Goal: Task Accomplishment & Management: Complete application form

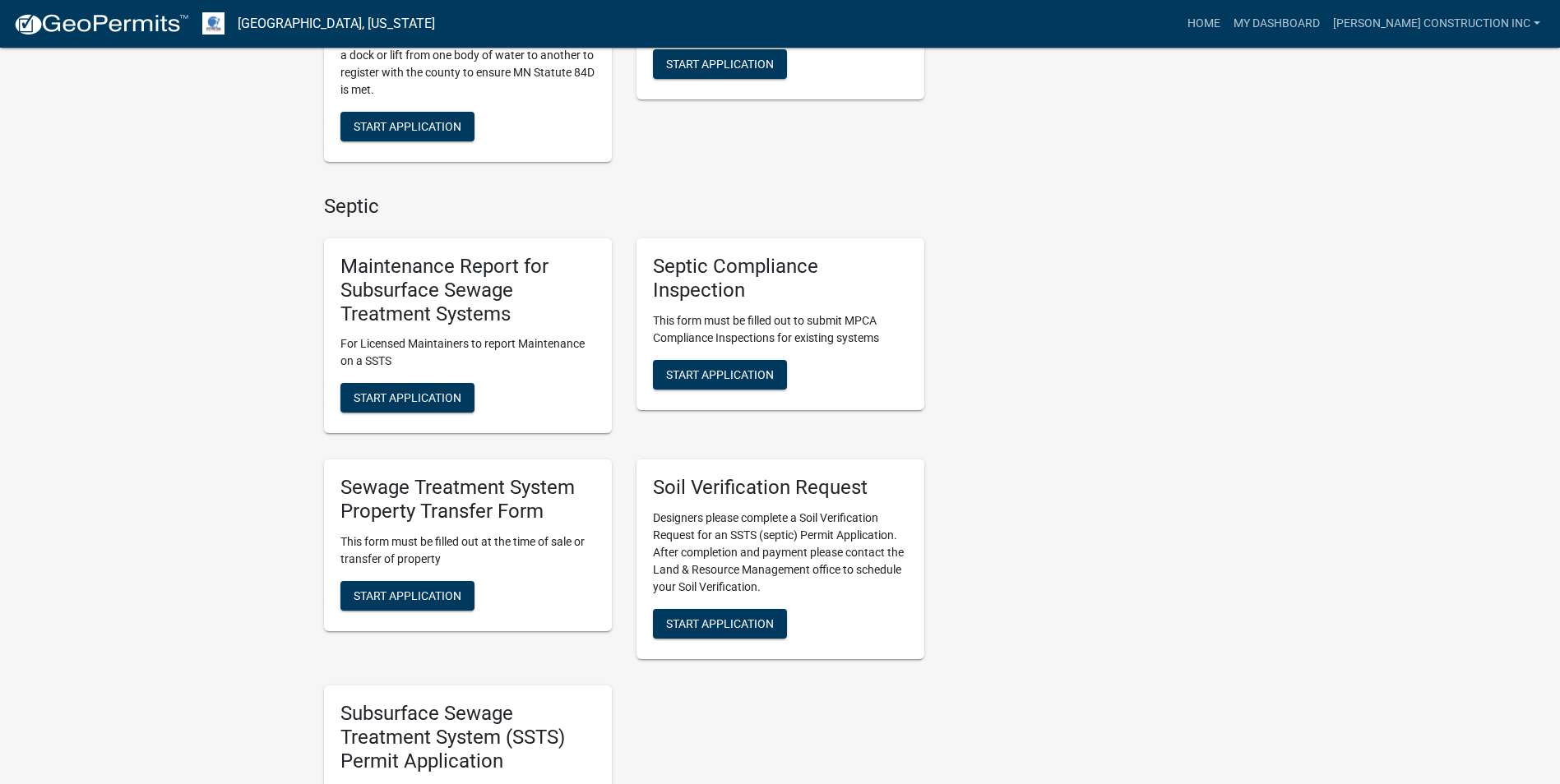
scroll to position [987, 0]
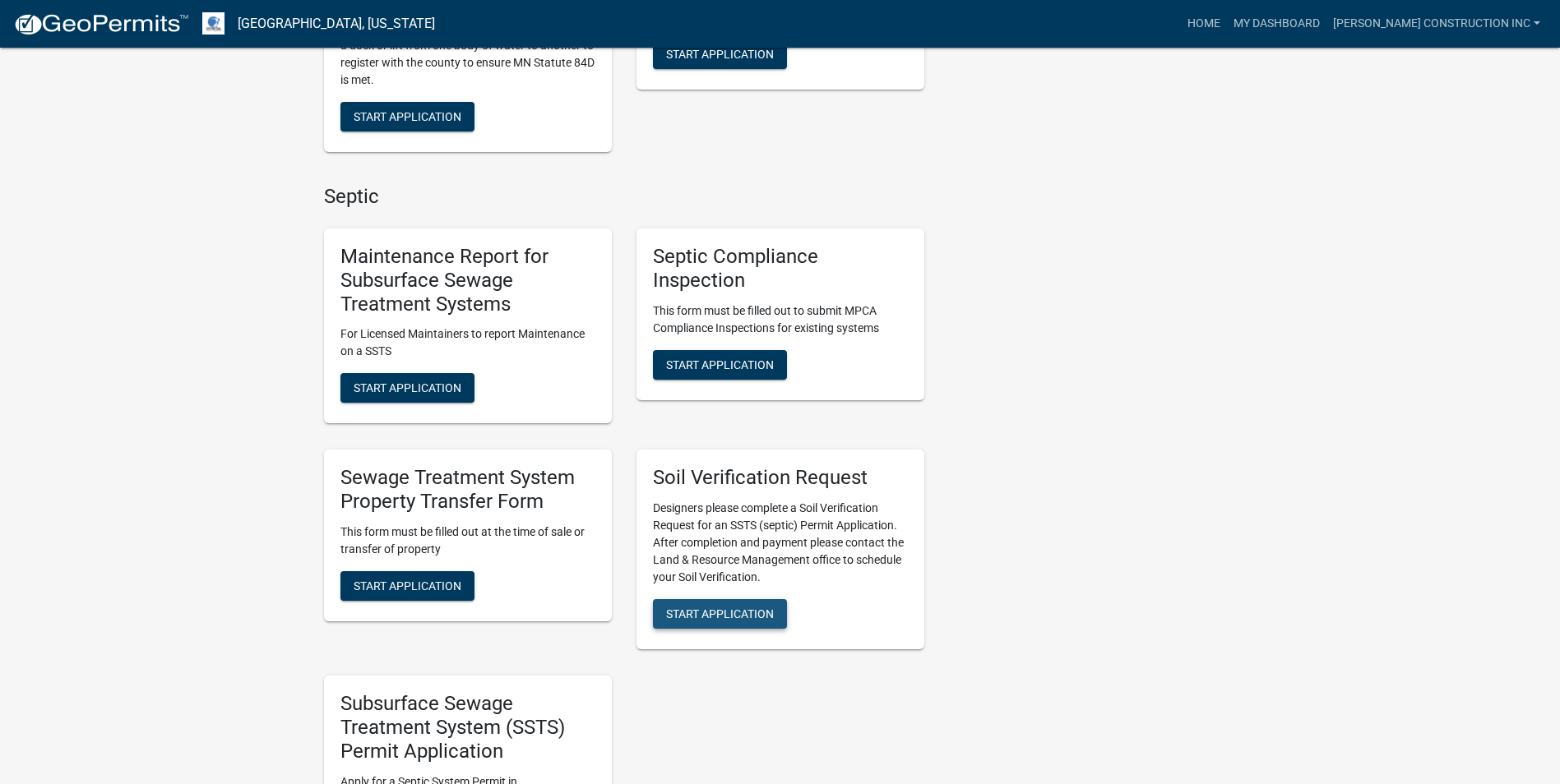
click at [720, 616] on span "Start Application" at bounding box center [720, 614] width 107 height 13
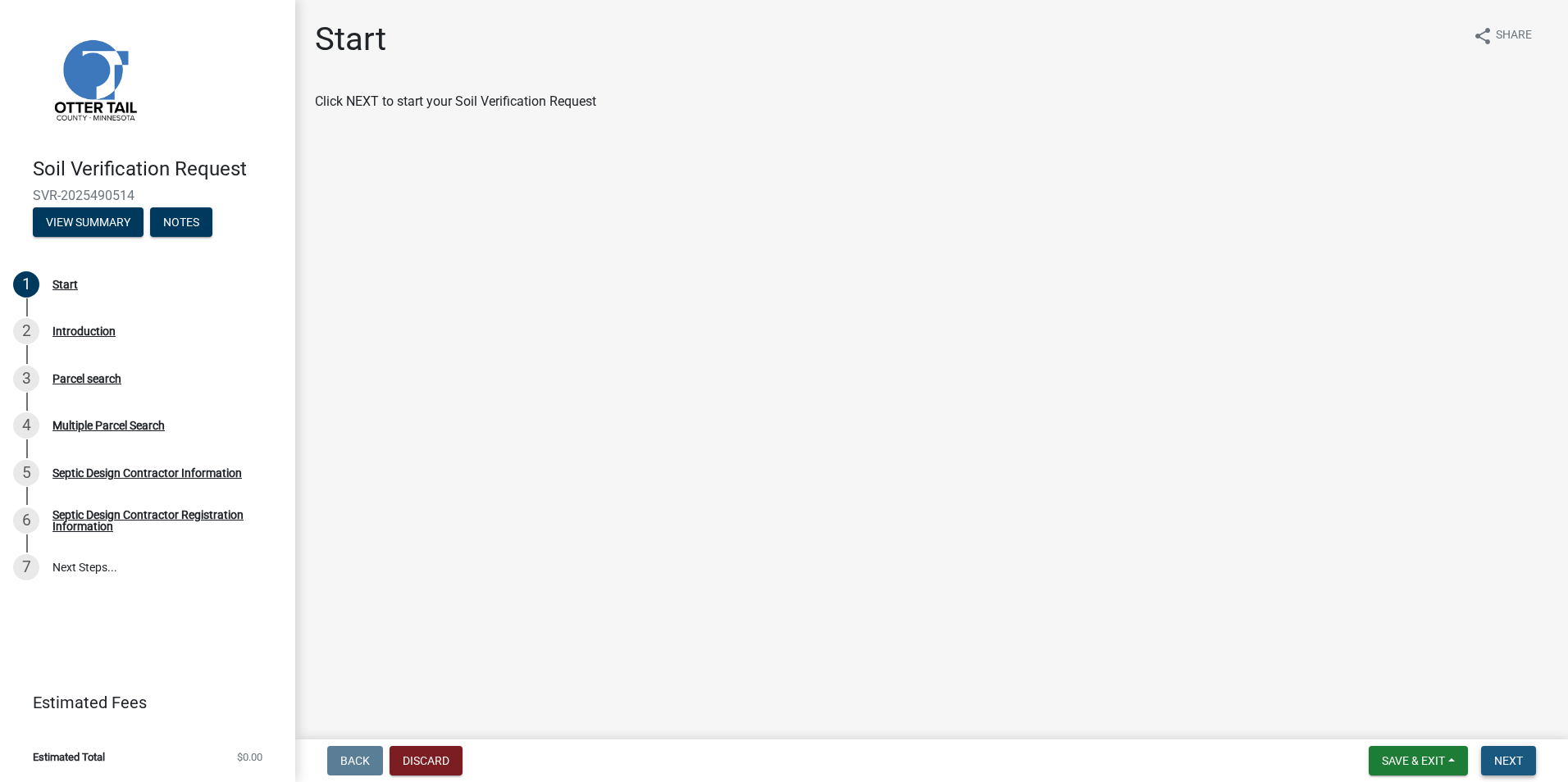
click at [1527, 766] on button "Next" at bounding box center [1508, 761] width 55 height 30
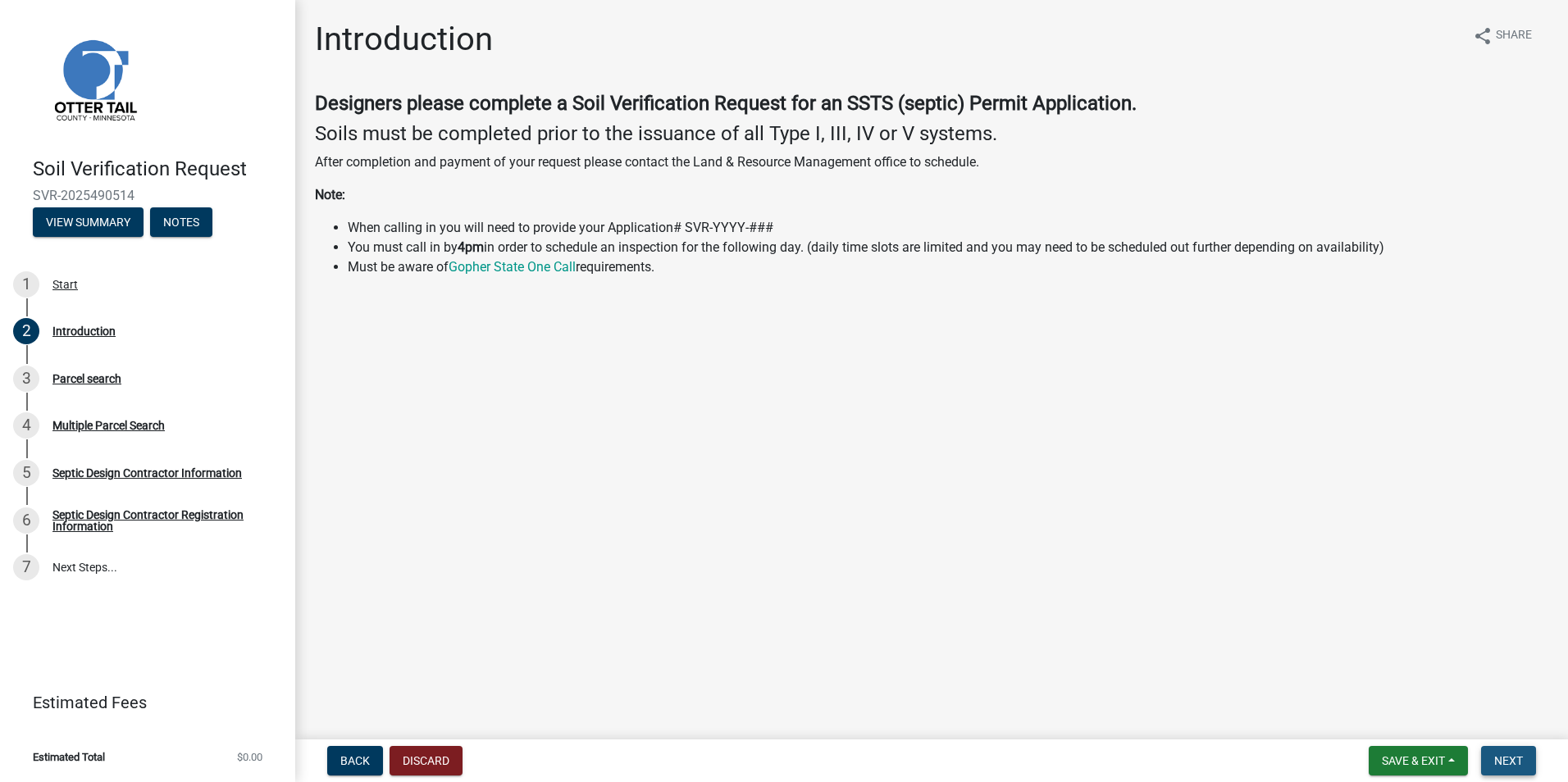
click at [1508, 767] on span "Next" at bounding box center [1508, 760] width 29 height 13
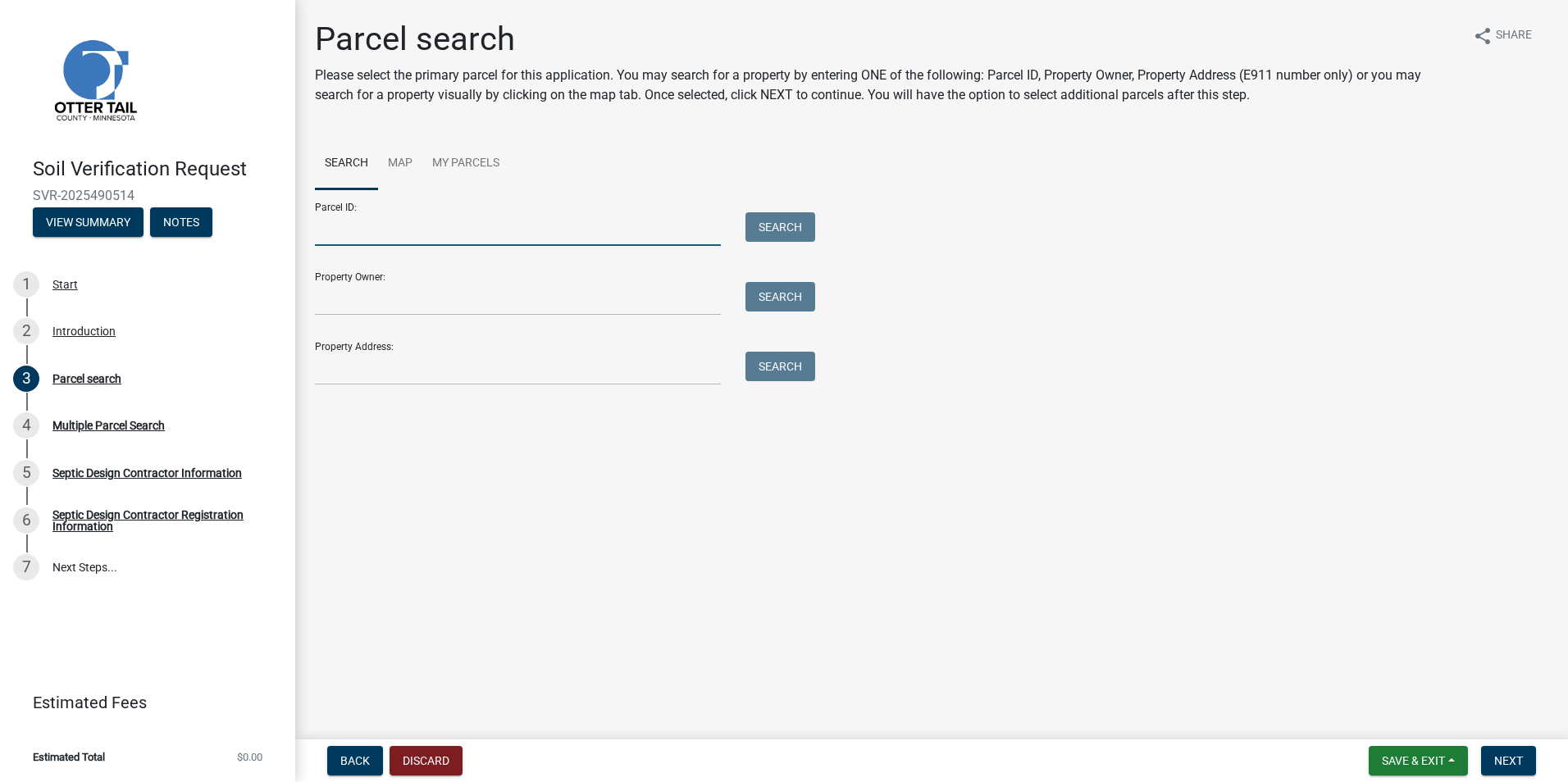
click at [433, 223] on input "Parcel ID:" at bounding box center [518, 229] width 406 height 34
type input "060833150"
click at [762, 232] on button "Search" at bounding box center [781, 227] width 70 height 30
drag, startPoint x: 416, startPoint y: 235, endPoint x: 238, endPoint y: 269, distance: 181.2
click at [238, 269] on div "Soil Verification Request SVR-2025490514 View Summary Notes 1 Start 2 Introduct…" at bounding box center [784, 391] width 1568 height 782
